Goal: Find specific page/section: Find specific page/section

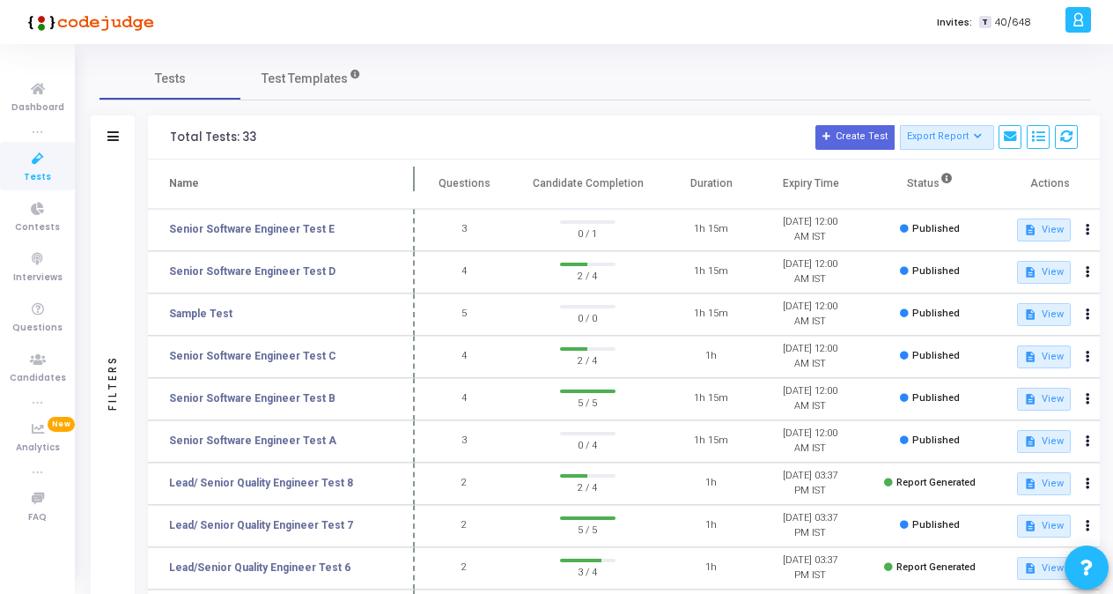
drag, startPoint x: 343, startPoint y: 173, endPoint x: 419, endPoint y: 174, distance: 75.8
click at [419, 174] on span at bounding box center [415, 183] width 18 height 48
click at [319, 275] on mat-tooltip-component "Senior Software Engineer Test E" at bounding box center [246, 261] width 162 height 48
drag, startPoint x: 319, startPoint y: 275, endPoint x: 283, endPoint y: 272, distance: 36.2
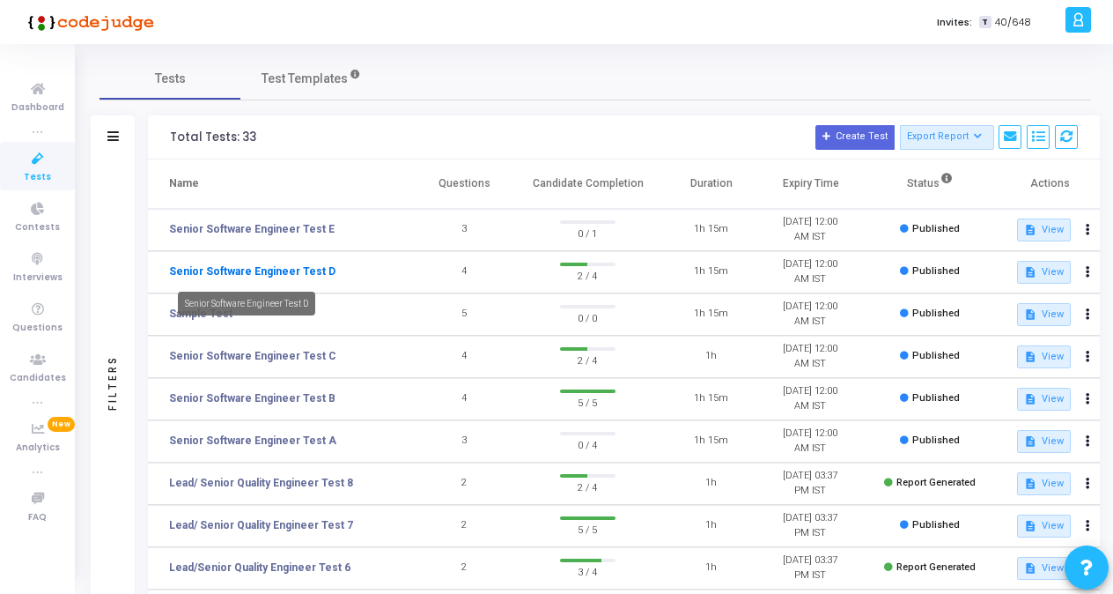
click at [283, 272] on link "Senior Software Engineer Test D" at bounding box center [252, 271] width 166 height 16
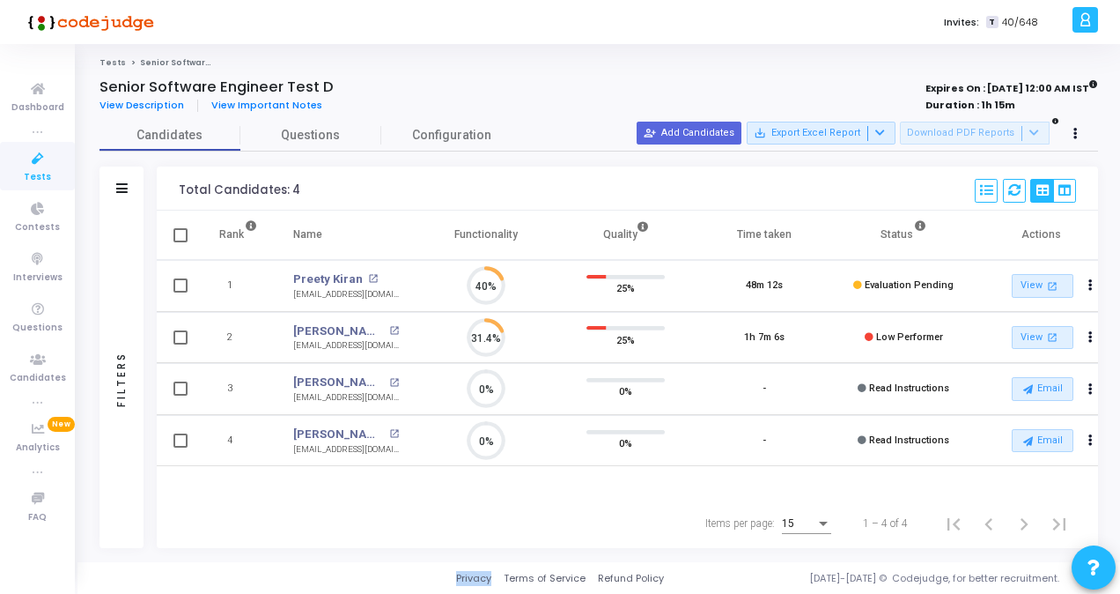
scroll to position [8, 7]
